Goal: Task Accomplishment & Management: Use online tool/utility

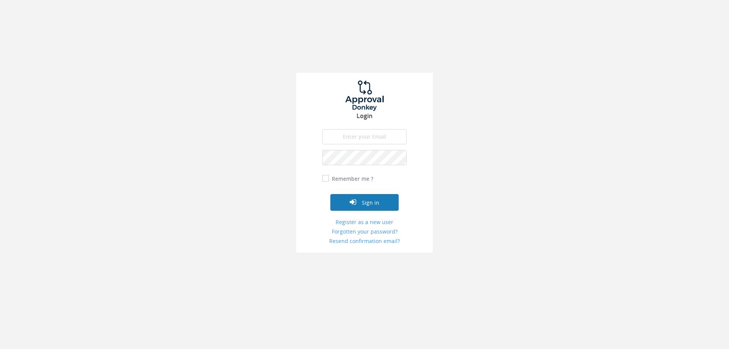
type input "[EMAIL_ADDRESS][DOMAIN_NAME]"
click at [371, 201] on button "Sign in" at bounding box center [364, 202] width 68 height 17
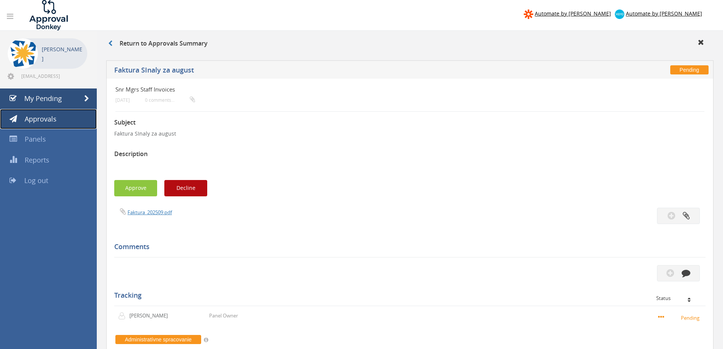
click at [50, 121] on span "Approvals" at bounding box center [41, 118] width 32 height 9
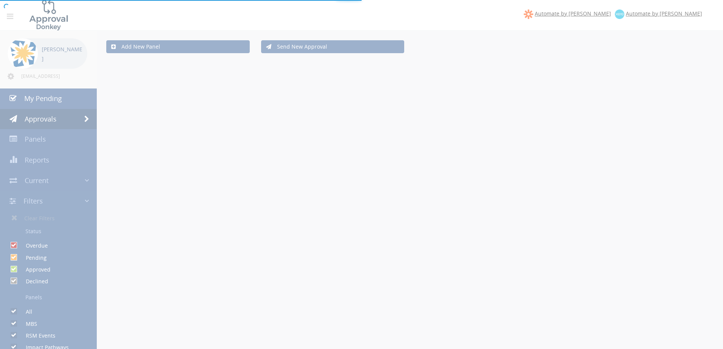
click at [54, 101] on div at bounding box center [361, 174] width 723 height 349
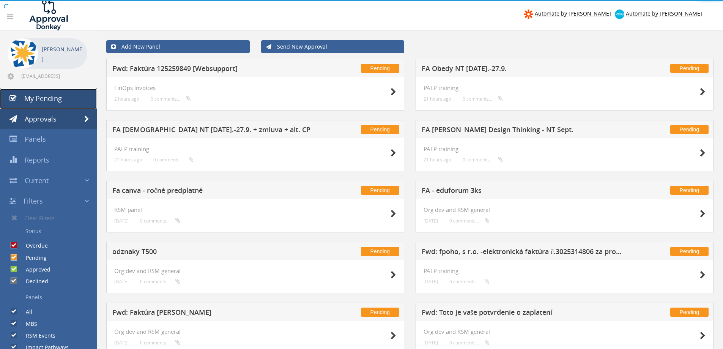
click at [54, 101] on span "My Pending" at bounding box center [43, 98] width 38 height 9
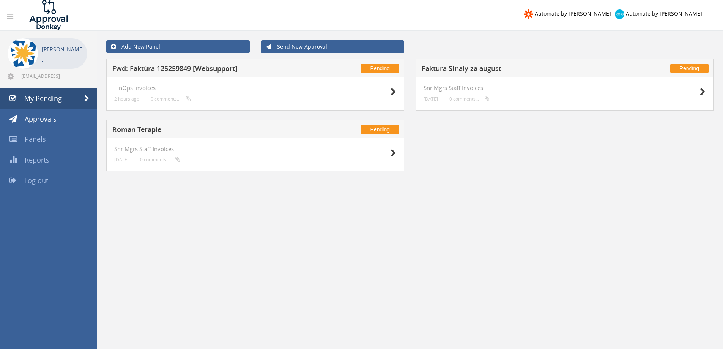
click at [158, 69] on h5 "Fwd: Faktúra 125259849 [Websupport]" at bounding box center [212, 69] width 200 height 9
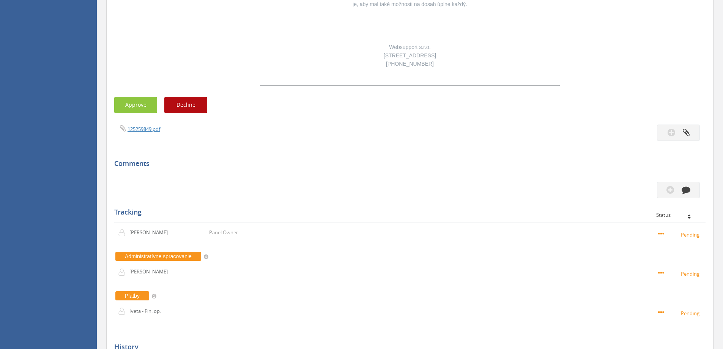
scroll to position [1020, 0]
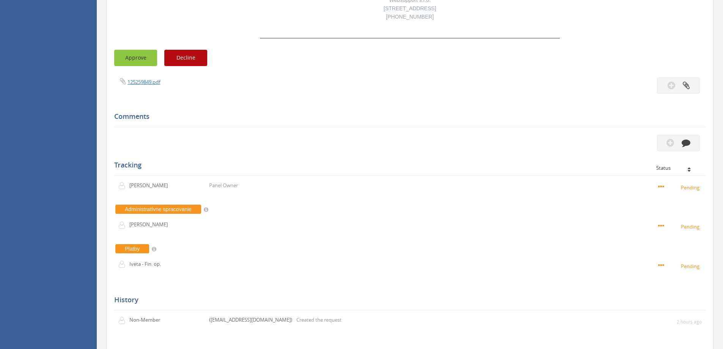
click at [137, 50] on button "Approve" at bounding box center [135, 58] width 43 height 16
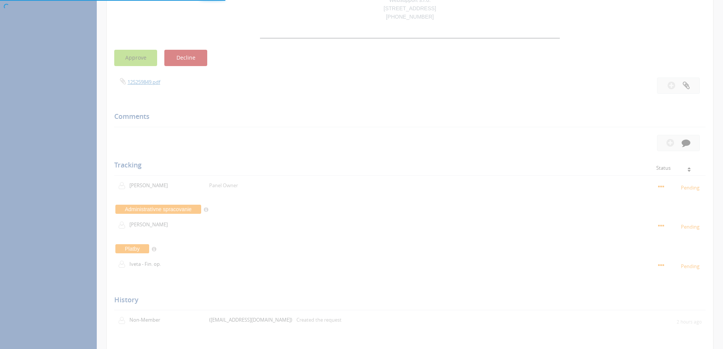
scroll to position [31, 0]
